Goal: Find specific page/section

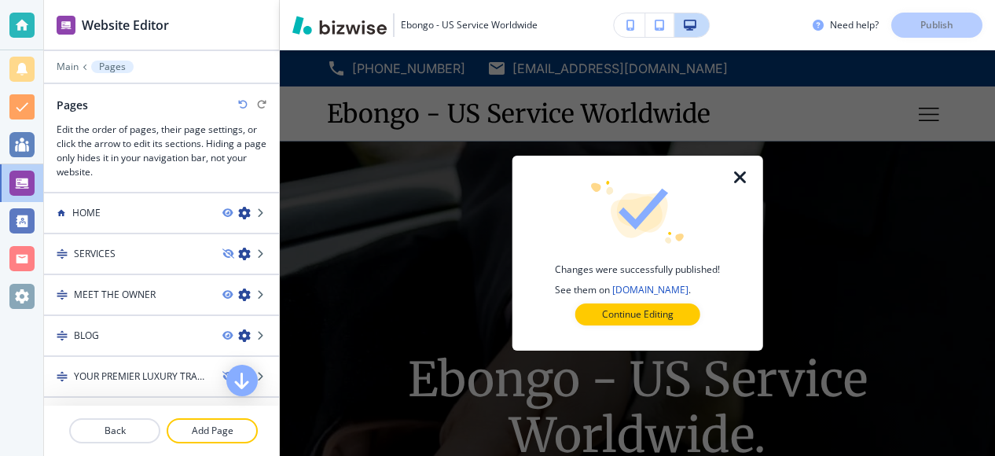
scroll to position [126, 0]
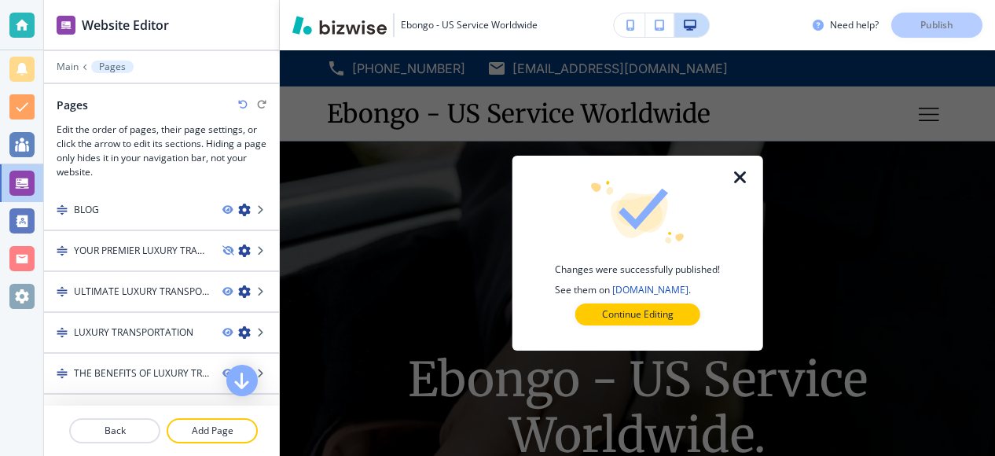
click at [738, 177] on icon "button" at bounding box center [740, 177] width 19 height 19
